Goal: Check status: Check status

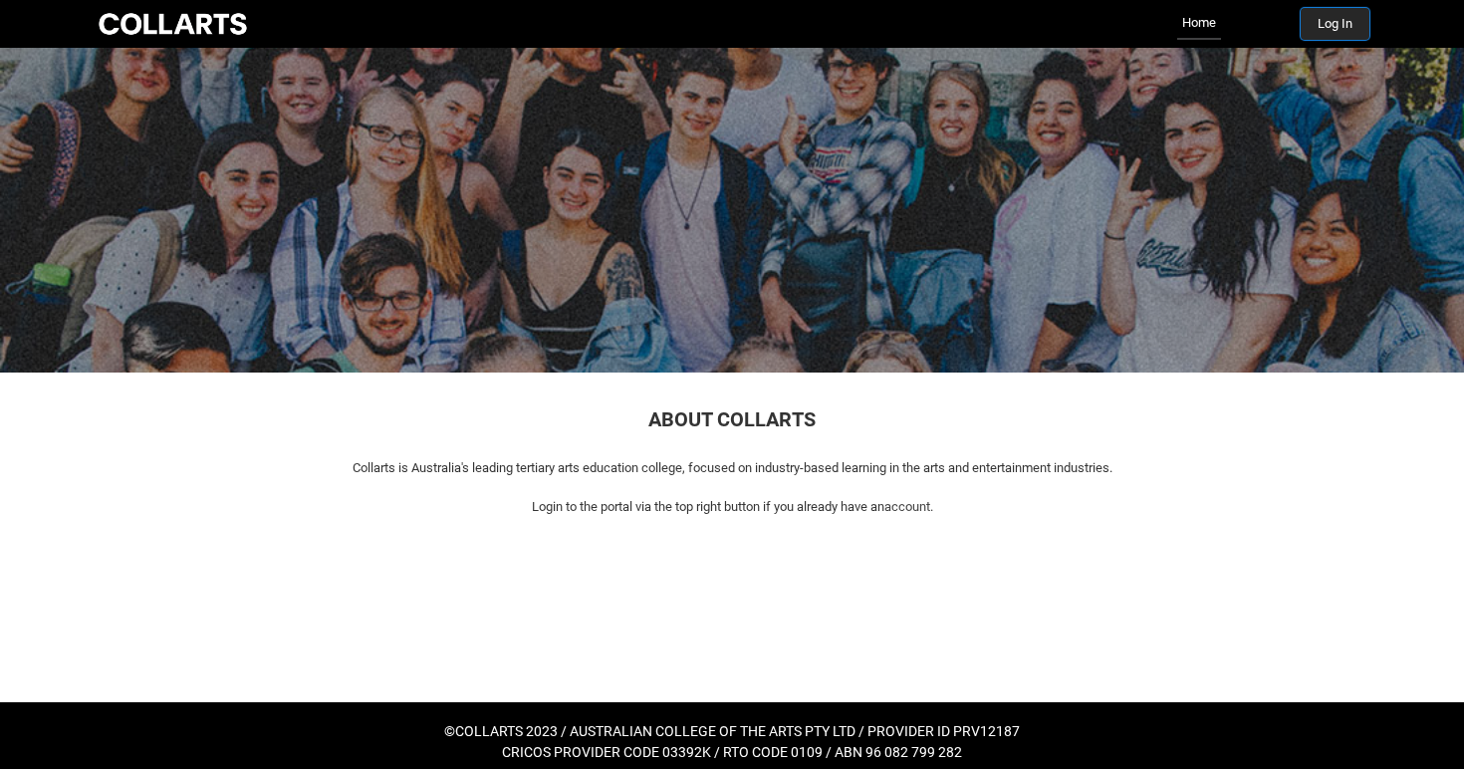
click at [1316, 23] on button "Log In" at bounding box center [1335, 24] width 69 height 32
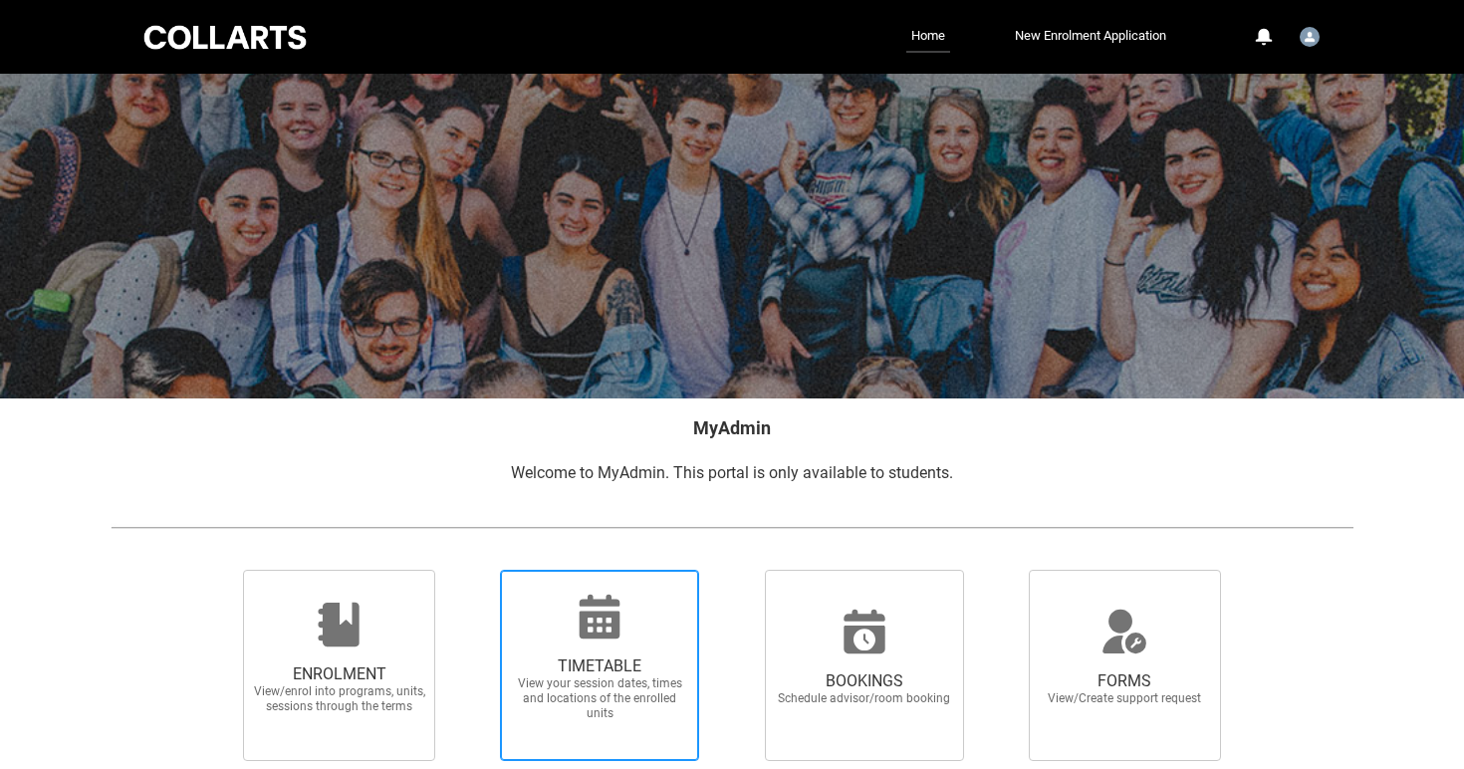
click at [623, 651] on span "TIMETABLE View your session dates, times and locations of the enrolled units" at bounding box center [599, 689] width 191 height 97
click at [475, 570] on input "TIMETABLE View your session dates, times and locations of the enrolled units" at bounding box center [474, 569] width 1 height 1
radio input "true"
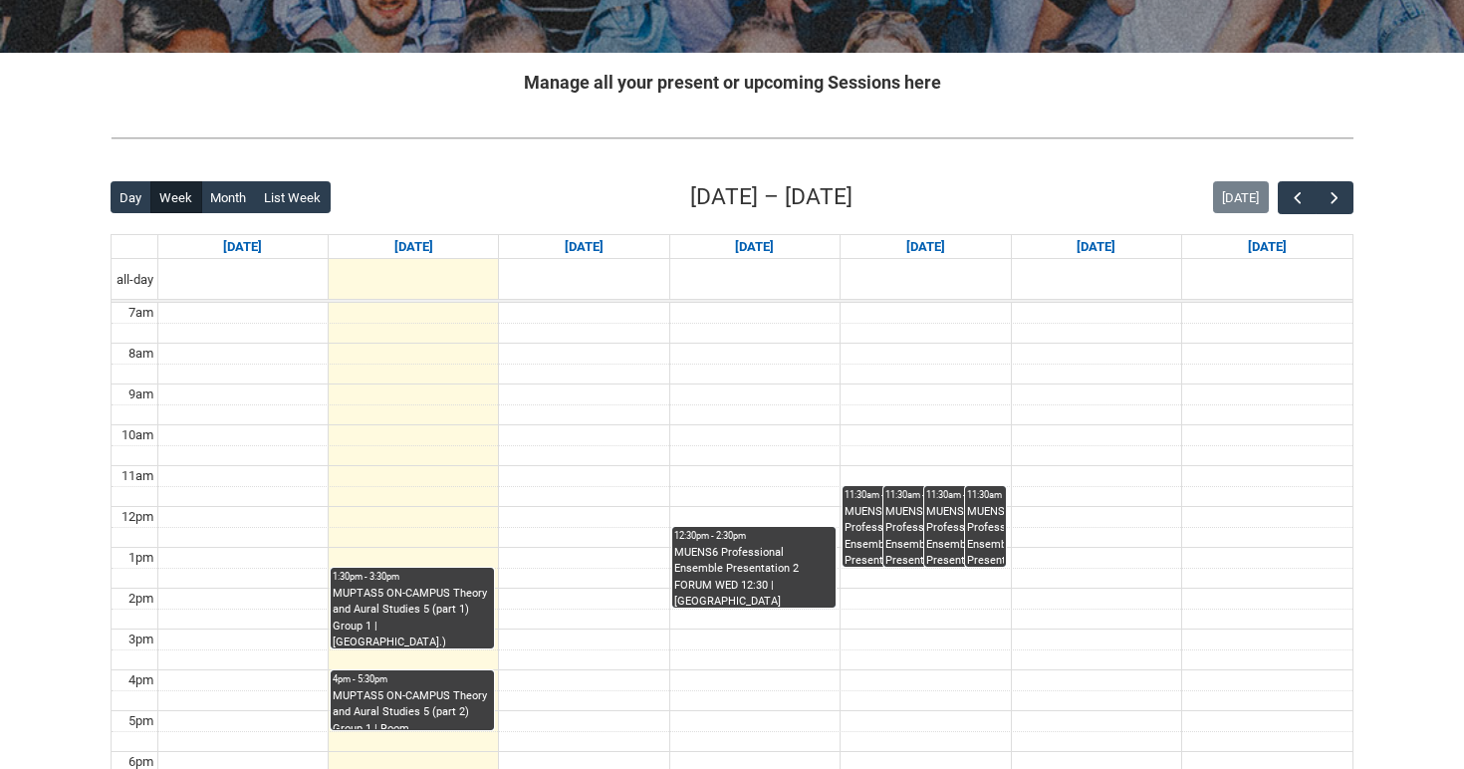
scroll to position [347, 0]
